Goal: Task Accomplishment & Management: Manage account settings

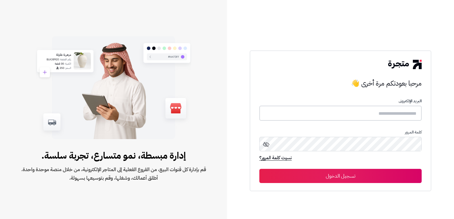
type input "*******"
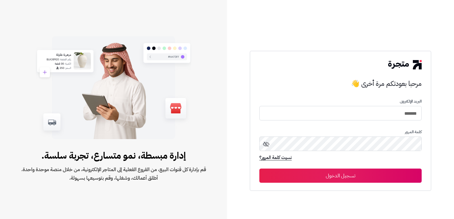
click at [375, 175] on button "تسجيل الدخول" at bounding box center [340, 176] width 162 height 14
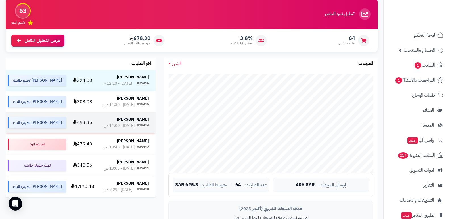
scroll to position [57, 0]
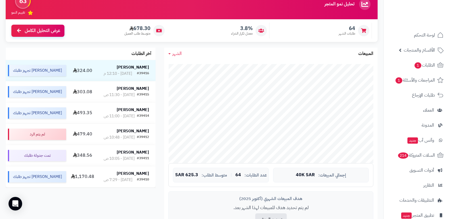
click at [177, 56] on span "الشهر" at bounding box center [176, 53] width 9 height 7
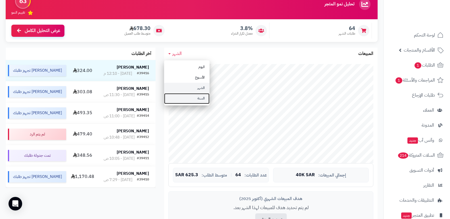
click at [203, 98] on link "السنة" at bounding box center [186, 98] width 45 height 10
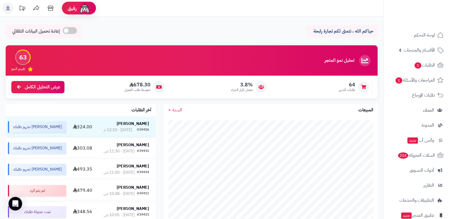
scroll to position [0, 0]
